Goal: Complete application form

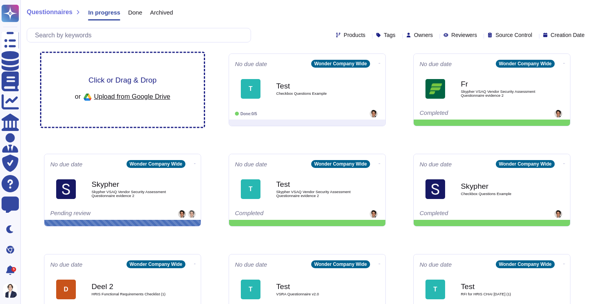
click at [135, 68] on div "Click or Drag & Drop or Upload from Google Drive" at bounding box center [122, 90] width 163 height 74
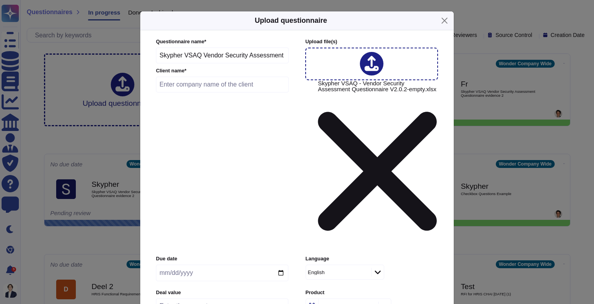
scroll to position [22, 0]
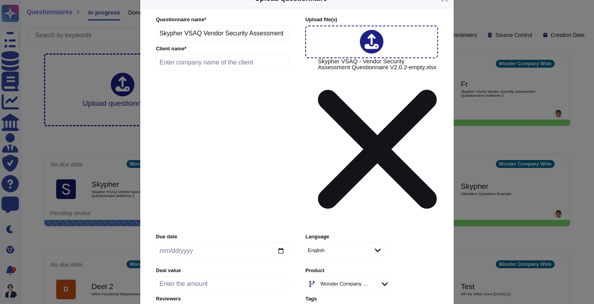
click at [199, 58] on input "text" at bounding box center [222, 63] width 133 height 16
type input "s"
type input "[PERSON_NAME]"
click at [271, 77] on form "Questionnaire name * Skypher VSAQ Vendor Security Assessment Questionnaire V2.0…" at bounding box center [297, 213] width 282 height 394
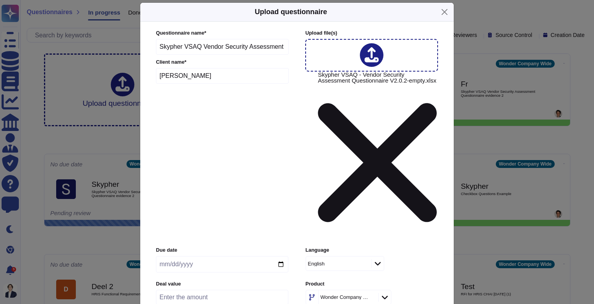
scroll to position [10, 0]
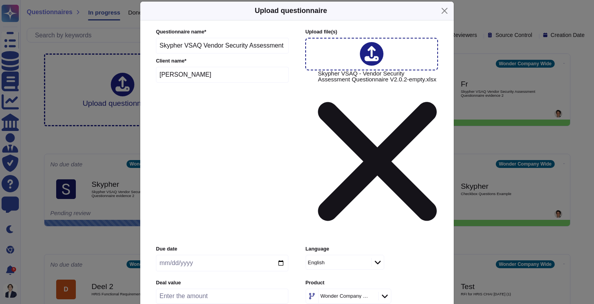
click at [201, 79] on input "[PERSON_NAME]" at bounding box center [222, 75] width 133 height 16
click at [198, 222] on span "Inside (<100 users)" at bounding box center [188, 221] width 51 height 7
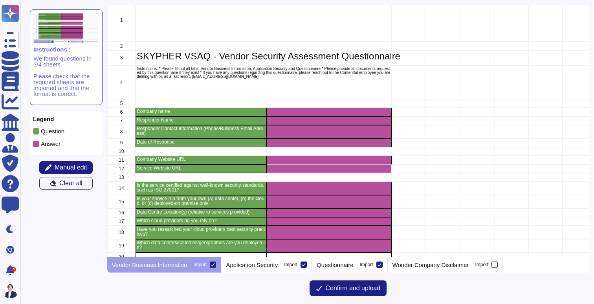
scroll to position [28, 0]
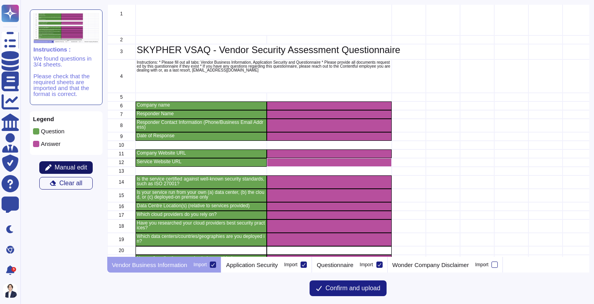
click at [79, 167] on span "Manual edit" at bounding box center [71, 167] width 33 height 6
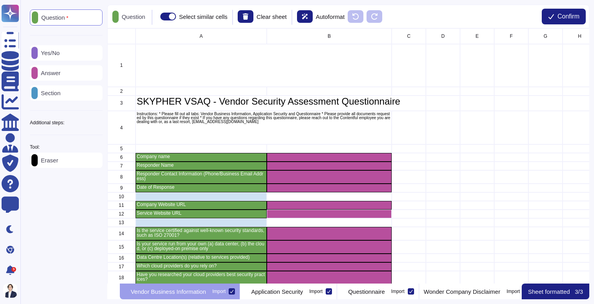
scroll to position [255, 482]
